Goal: Book appointment/travel/reservation

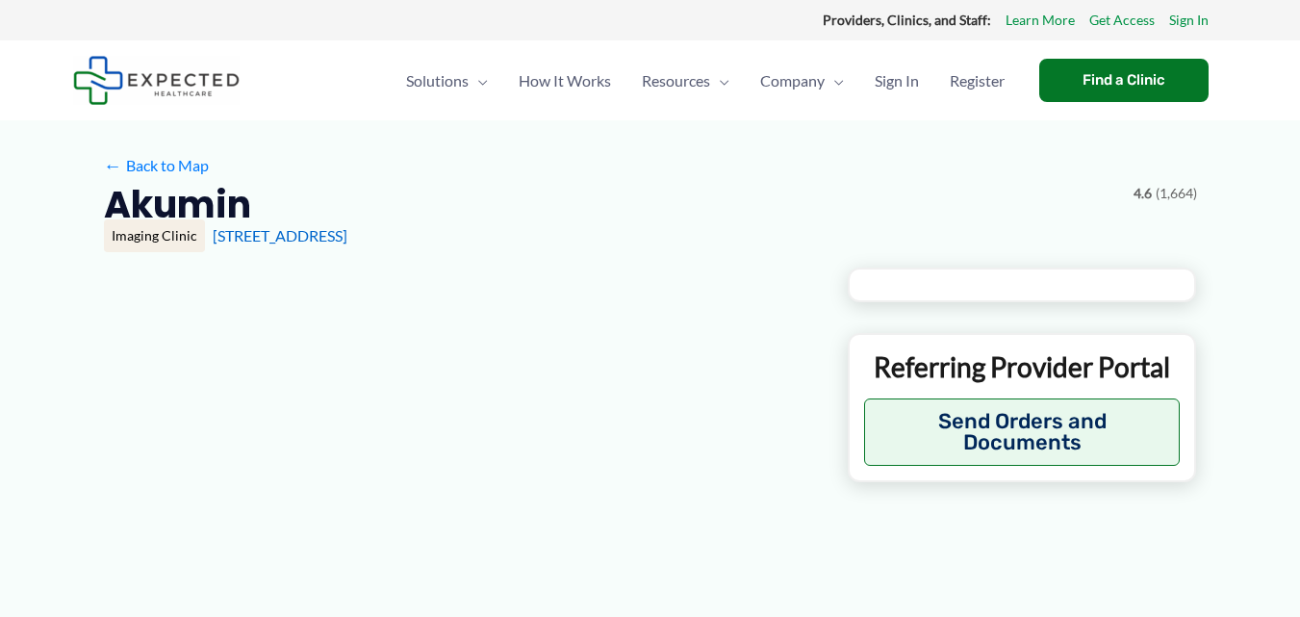
type input "******"
type input "**********"
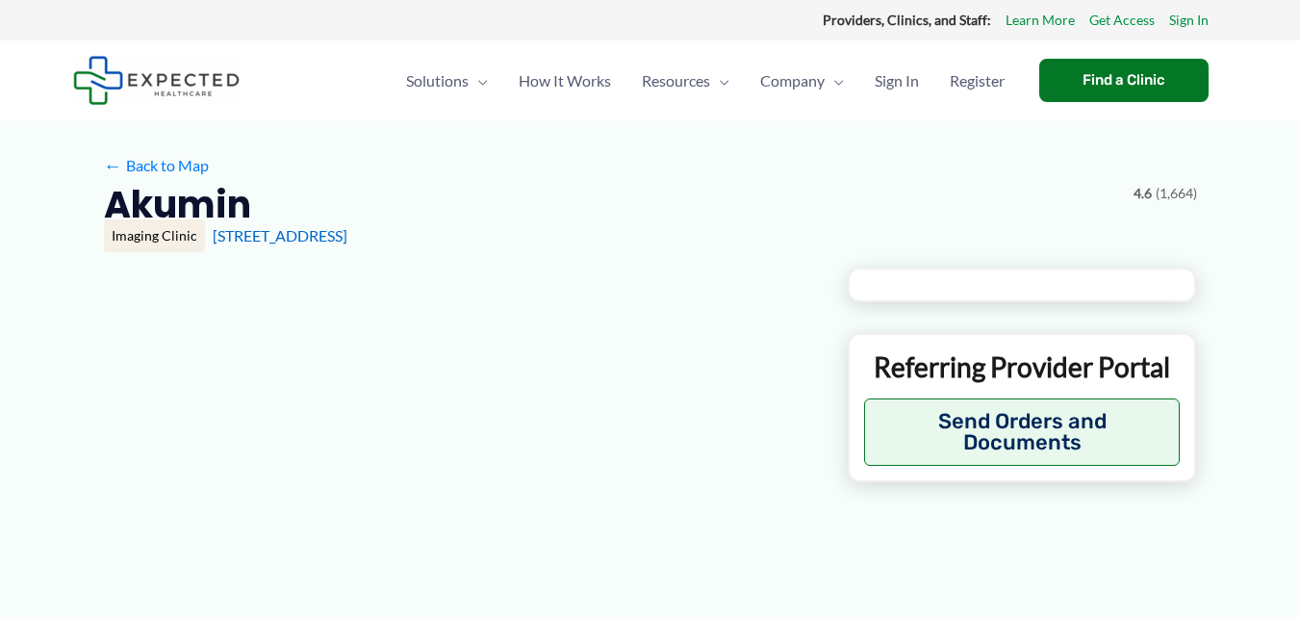
type input "**********"
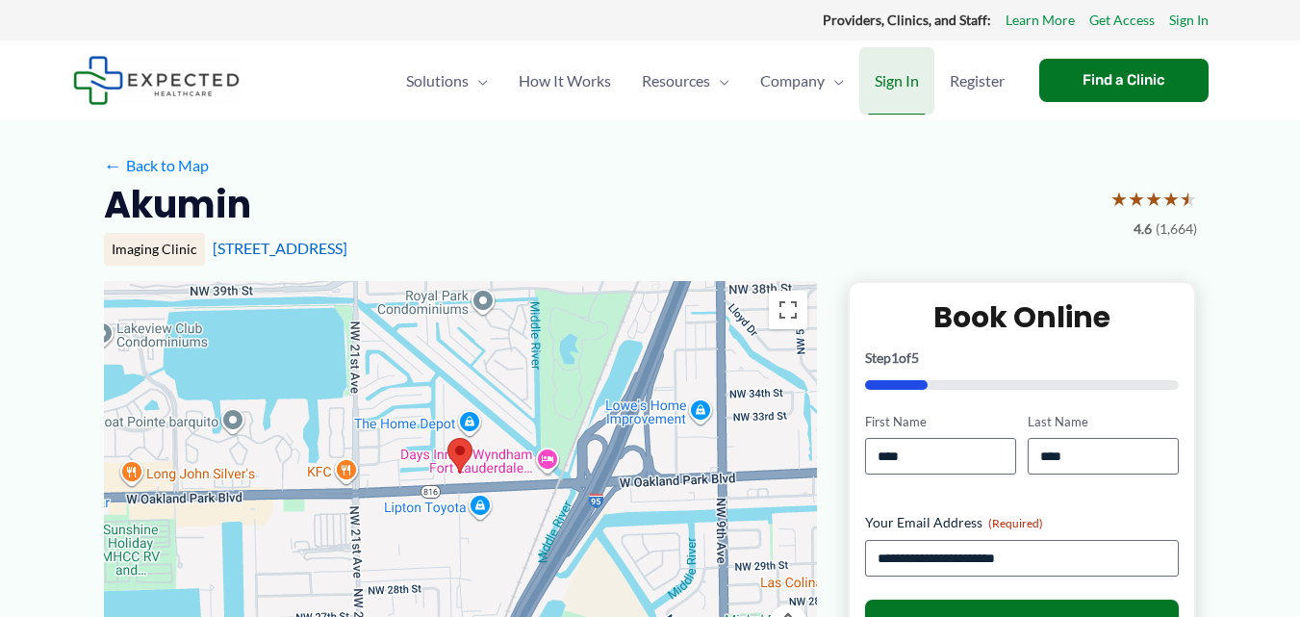
click at [879, 80] on span "Sign In" at bounding box center [897, 80] width 44 height 67
